Goal: Information Seeking & Learning: Check status

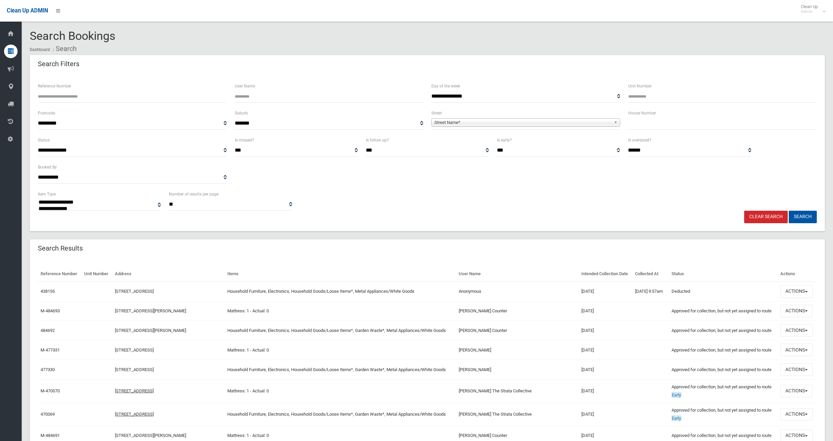
select select
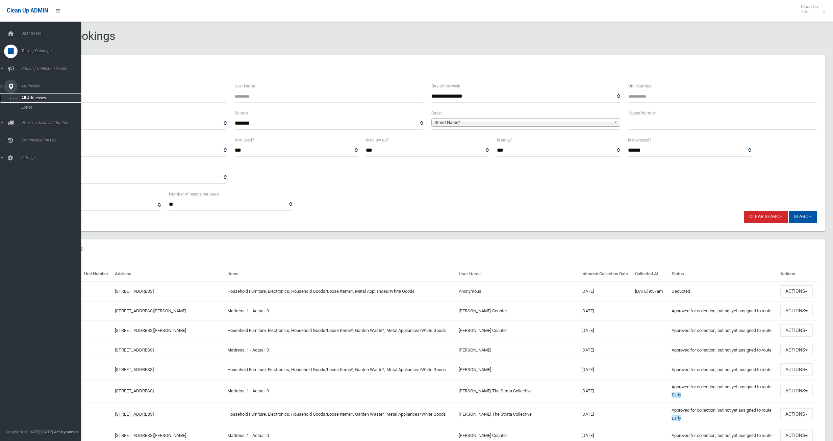
click at [37, 96] on span "All Addresses" at bounding box center [49, 98] width 61 height 5
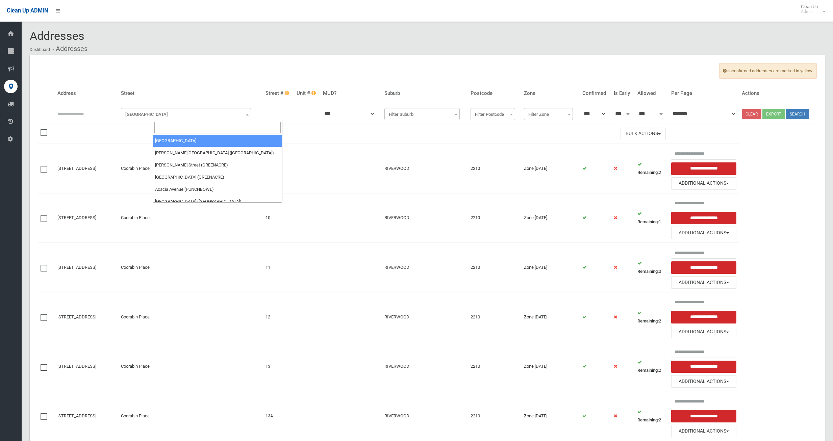
click at [173, 114] on span "Filter Street" at bounding box center [186, 114] width 127 height 9
click at [166, 124] on input "search" at bounding box center [217, 127] width 127 height 11
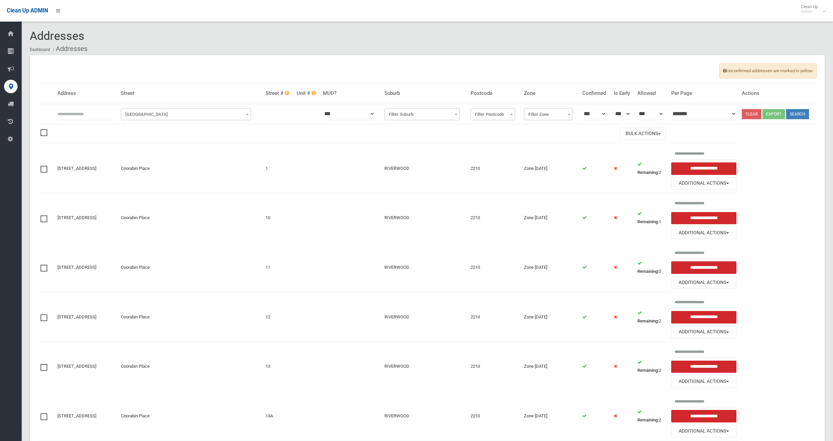
click at [60, 110] on input "text" at bounding box center [86, 114] width 58 height 12
type input "*****"
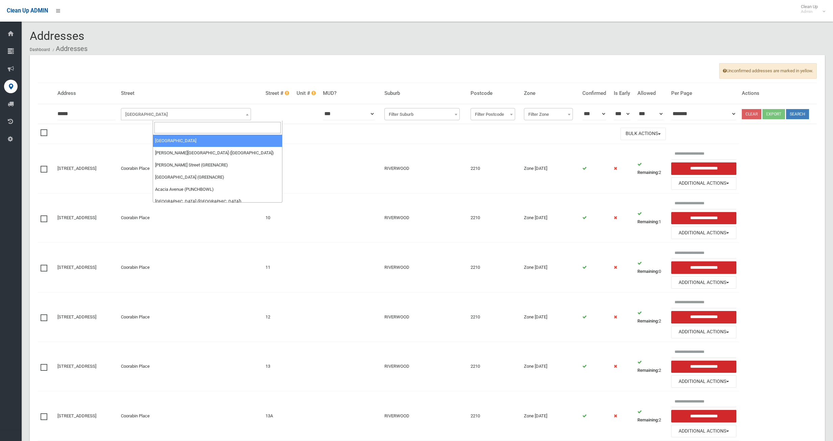
click at [179, 111] on span "Filter Street" at bounding box center [186, 114] width 127 height 9
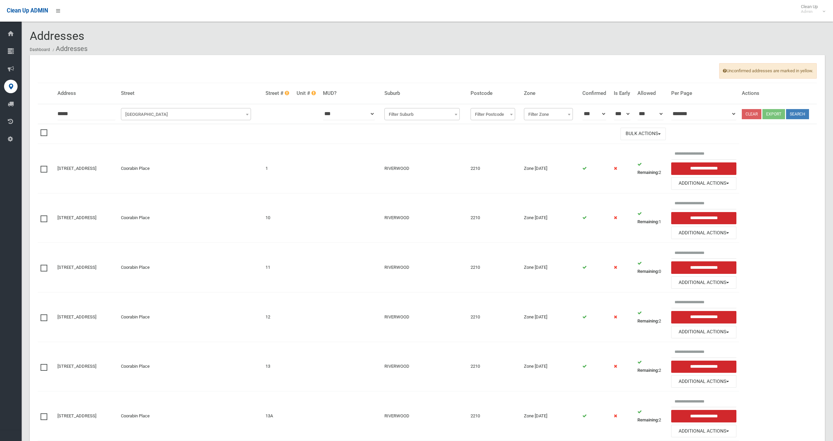
click at [173, 110] on span "Filter Street" at bounding box center [186, 114] width 127 height 9
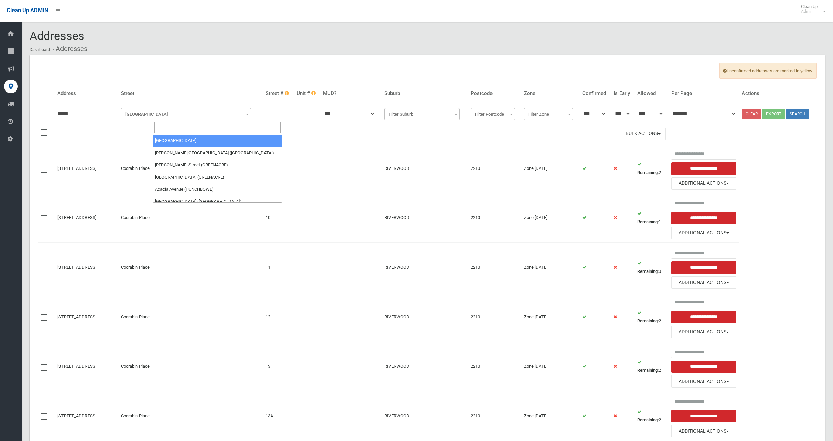
click at [175, 111] on span "Filter Street" at bounding box center [186, 114] width 127 height 9
click at [173, 127] on input "search" at bounding box center [217, 127] width 127 height 11
type input "*****"
select select "***"
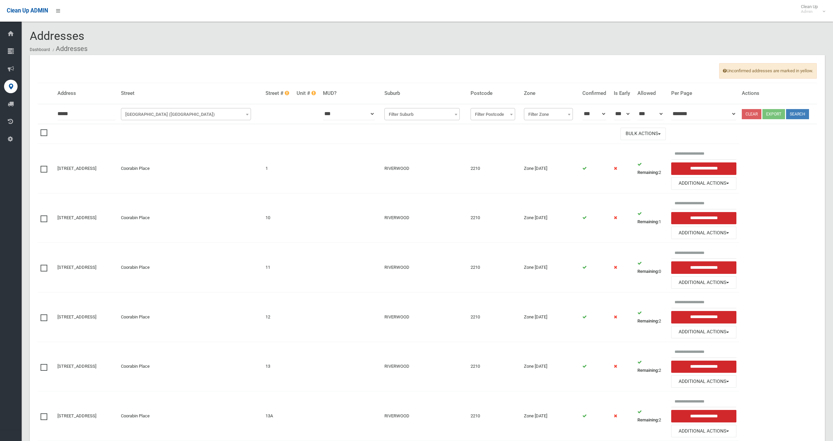
drag, startPoint x: 75, startPoint y: 113, endPoint x: 29, endPoint y: 110, distance: 45.7
type input "**"
click at [806, 112] on button "Search" at bounding box center [797, 114] width 23 height 10
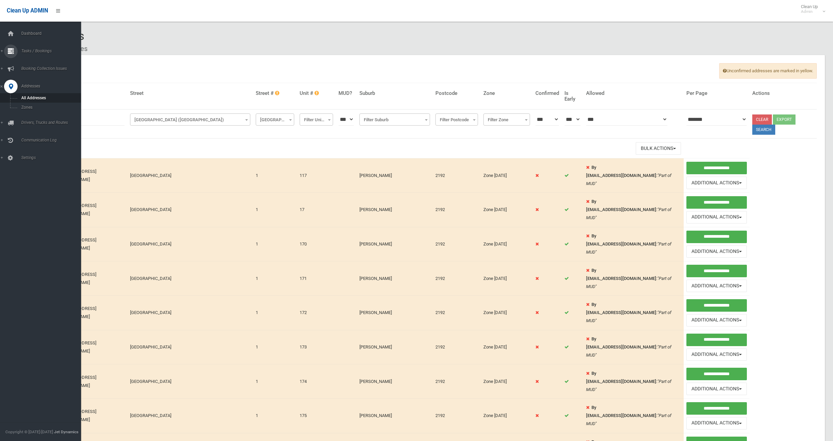
click at [37, 50] on span "Tasks / Bookings" at bounding box center [52, 51] width 67 height 5
click at [37, 98] on link "Search" at bounding box center [43, 100] width 86 height 9
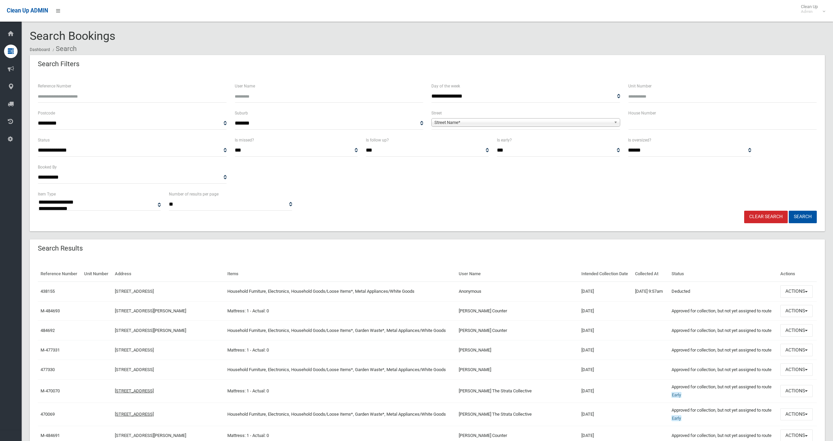
select select
click at [484, 121] on span "Street Name*" at bounding box center [522, 122] width 177 height 8
type input "*****"
click at [498, 139] on li "Sharp Street (BELMORE 2192)" at bounding box center [525, 141] width 185 height 8
click at [644, 124] on input "text" at bounding box center [722, 123] width 189 height 12
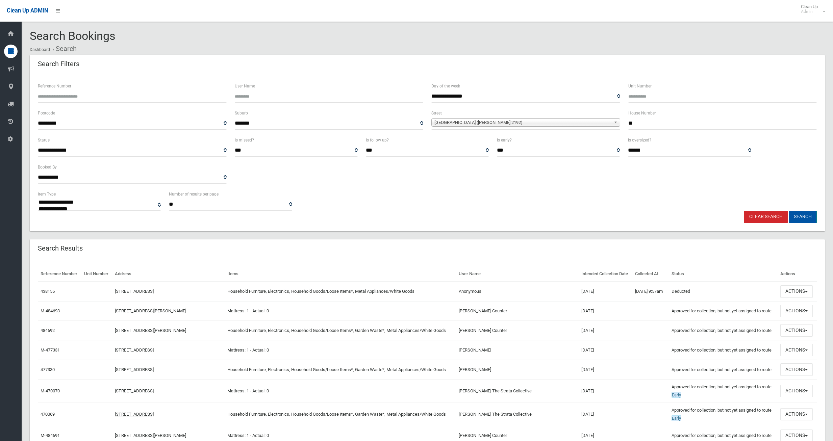
type input "**"
click at [807, 212] on button "Search" at bounding box center [802, 217] width 28 height 12
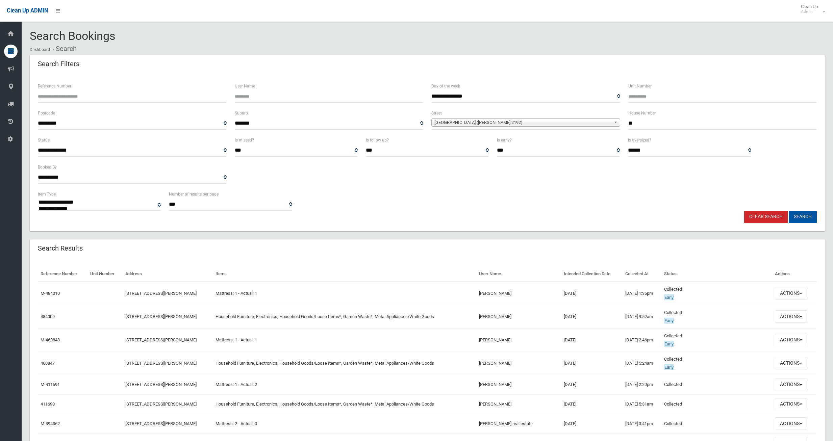
select select
click at [801, 318] on button "Actions" at bounding box center [790, 316] width 32 height 12
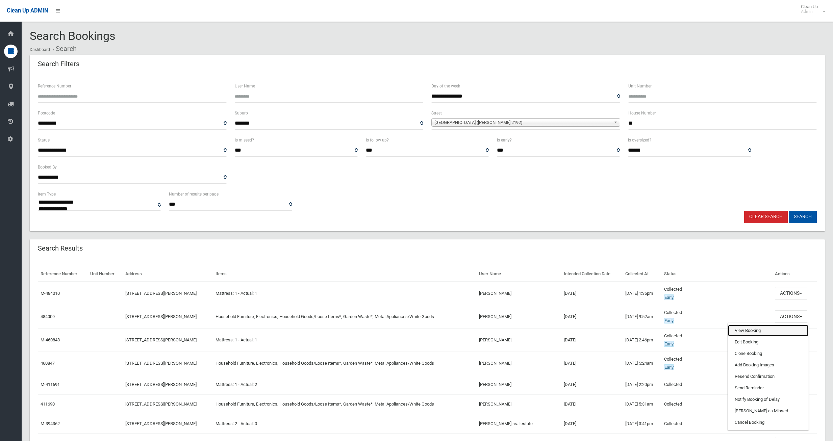
click at [747, 330] on link "View Booking" at bounding box center [768, 330] width 80 height 11
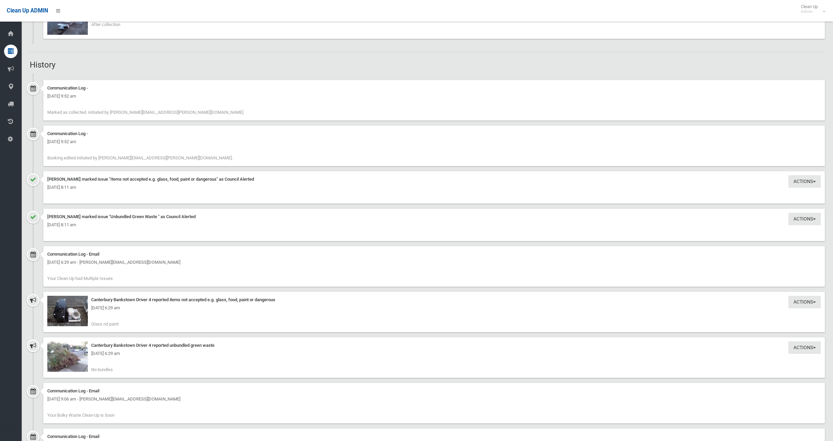
scroll to position [743, 0]
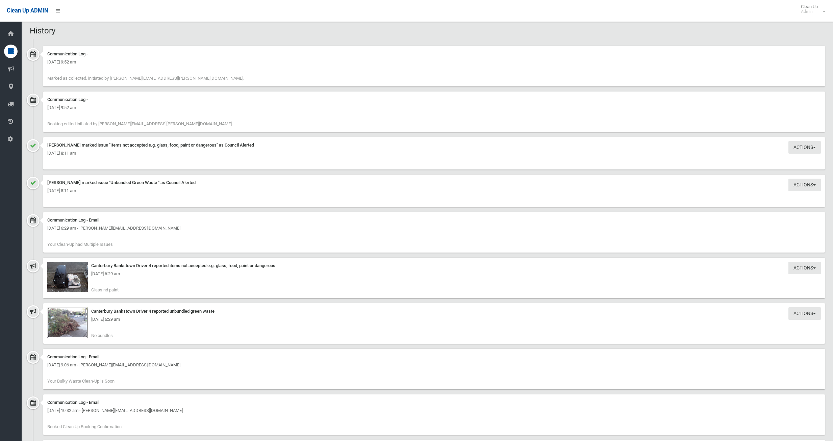
click at [63, 324] on img at bounding box center [67, 322] width 41 height 30
click at [71, 275] on div "[DATE] 6:29 am" at bounding box center [433, 274] width 773 height 8
click at [813, 267] on span "button" at bounding box center [814, 267] width 3 height 1
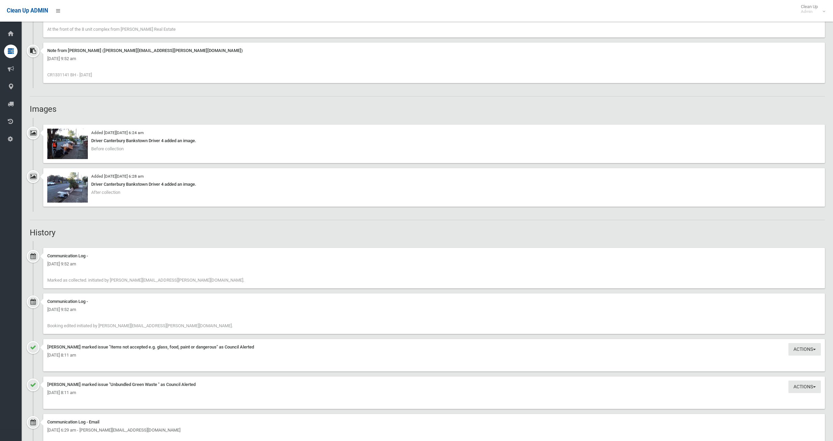
scroll to position [540, 0]
click at [65, 141] on img at bounding box center [67, 144] width 41 height 30
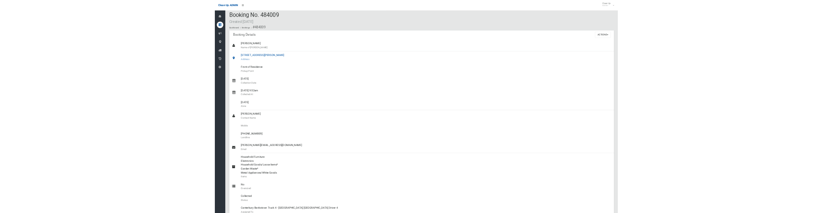
scroll to position [0, 0]
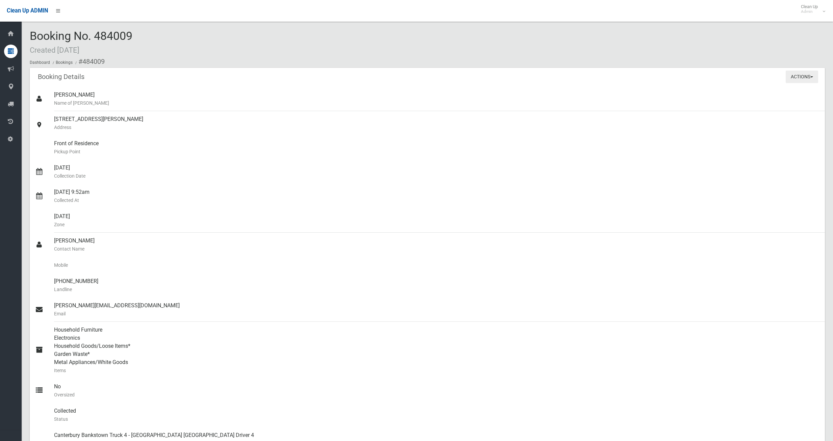
click at [812, 75] on button "Actions" at bounding box center [801, 77] width 32 height 12
click at [811, 76] on button "Actions" at bounding box center [801, 77] width 32 height 12
click at [811, 75] on button "Actions" at bounding box center [801, 77] width 32 height 12
click at [791, 74] on button "Actions" at bounding box center [801, 77] width 32 height 12
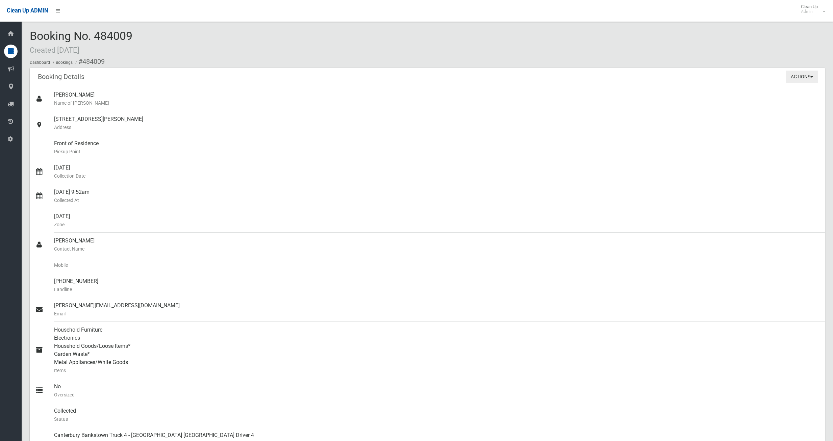
click at [803, 73] on button "Actions" at bounding box center [801, 77] width 32 height 12
click at [803, 74] on button "Actions" at bounding box center [801, 77] width 32 height 12
click at [804, 78] on button "Actions" at bounding box center [801, 77] width 32 height 12
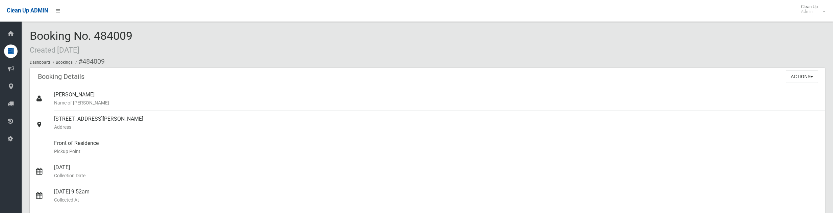
click at [11, 50] on icon at bounding box center [11, 52] width 6 height 14
click at [9, 47] on icon at bounding box center [11, 52] width 6 height 14
